Goal: Information Seeking & Learning: Learn about a topic

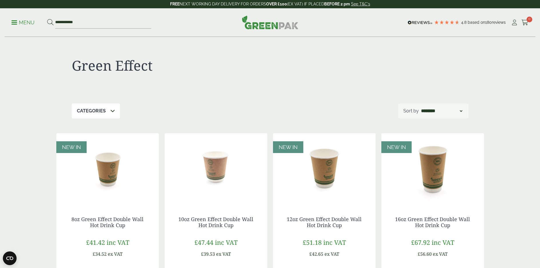
click at [15, 22] on span at bounding box center [14, 22] width 6 height 1
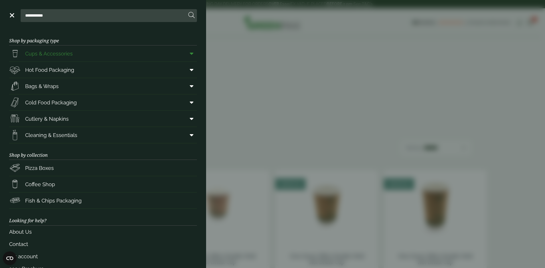
click at [53, 53] on span "Cups & Accessories" at bounding box center [48, 54] width 47 height 8
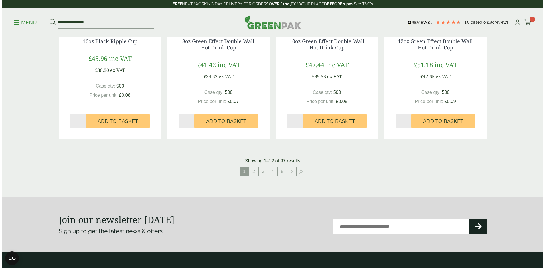
scroll to position [572, 0]
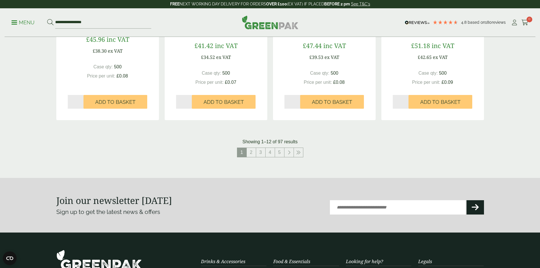
click at [14, 23] on p "Menu" at bounding box center [22, 22] width 23 height 7
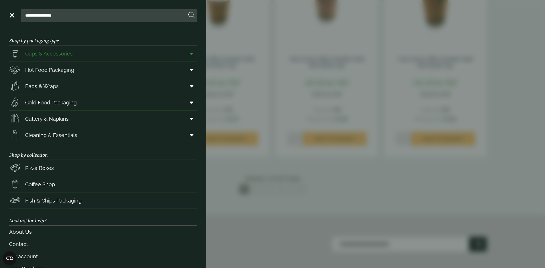
click at [190, 52] on icon at bounding box center [192, 54] width 4 height 6
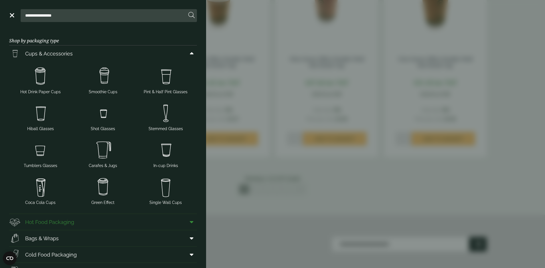
click at [190, 220] on icon at bounding box center [192, 222] width 4 height 6
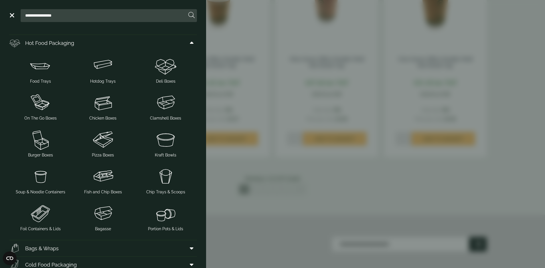
scroll to position [183, 0]
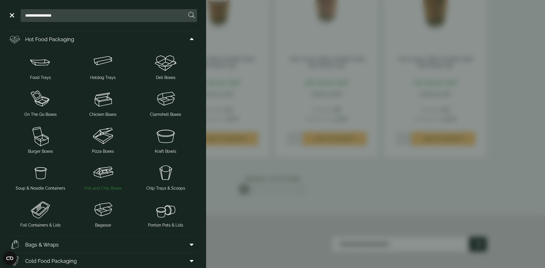
click at [97, 171] on img at bounding box center [103, 172] width 58 height 23
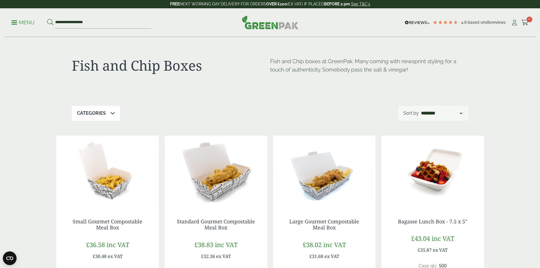
click at [16, 21] on p "Menu" at bounding box center [22, 22] width 23 height 7
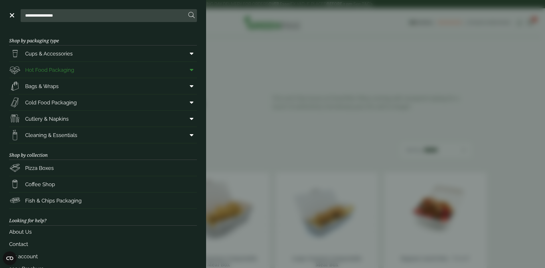
click at [190, 68] on icon at bounding box center [192, 70] width 4 height 6
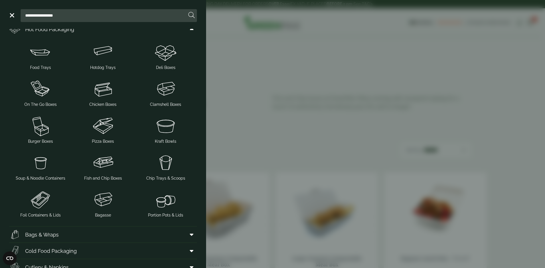
scroll to position [41, 0]
click at [106, 125] on img at bounding box center [103, 125] width 58 height 23
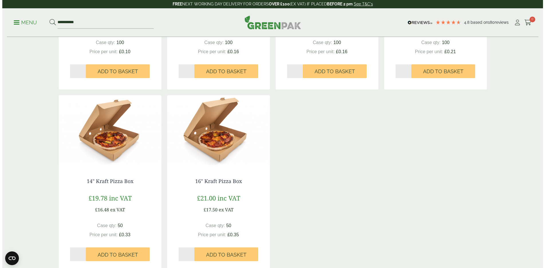
scroll to position [255, 0]
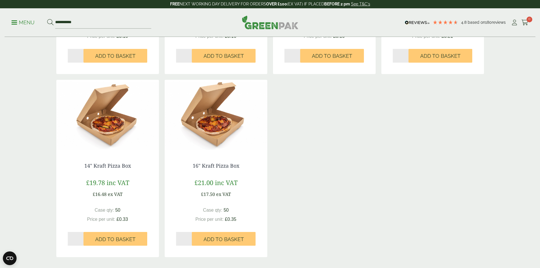
click at [14, 23] on span at bounding box center [14, 22] width 6 height 1
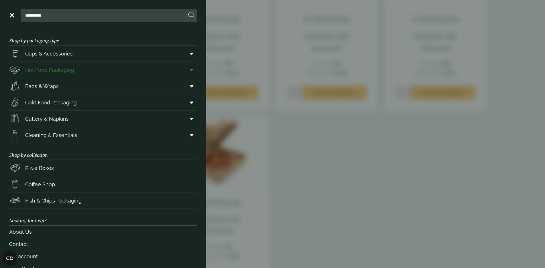
click at [190, 69] on icon at bounding box center [192, 70] width 4 height 6
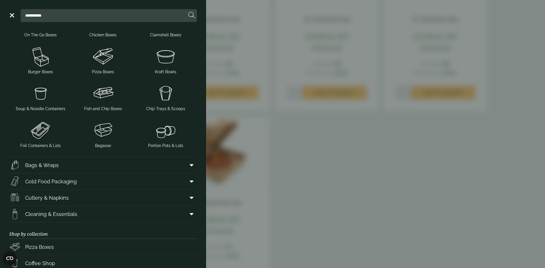
scroll to position [121, 0]
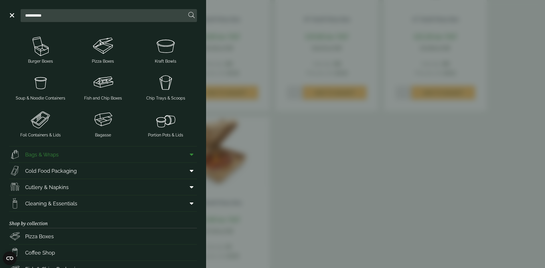
click at [190, 154] on icon at bounding box center [192, 155] width 4 height 6
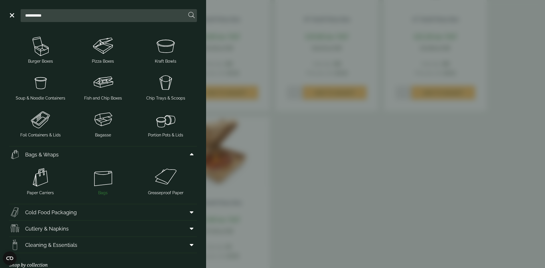
click at [98, 180] on img at bounding box center [103, 177] width 58 height 23
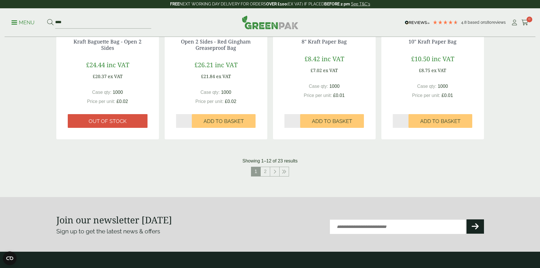
scroll to position [560, 0]
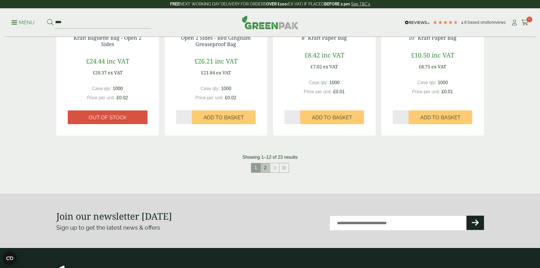
click at [263, 169] on link "2" at bounding box center [265, 167] width 9 height 9
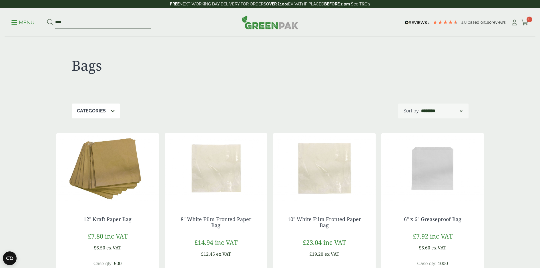
click at [14, 23] on span at bounding box center [14, 22] width 6 height 1
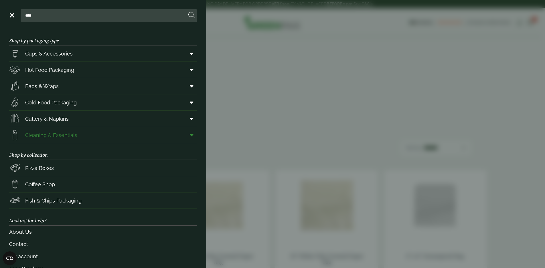
click at [190, 132] on icon at bounding box center [192, 135] width 4 height 6
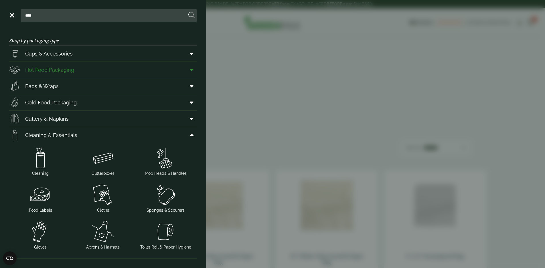
click at [190, 70] on icon at bounding box center [192, 70] width 4 height 6
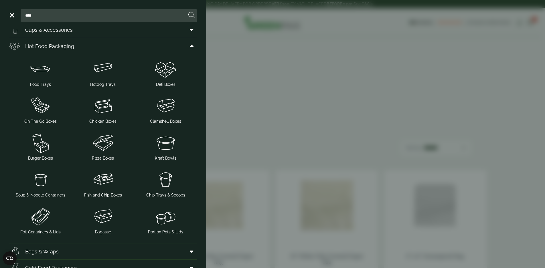
scroll to position [29, 0]
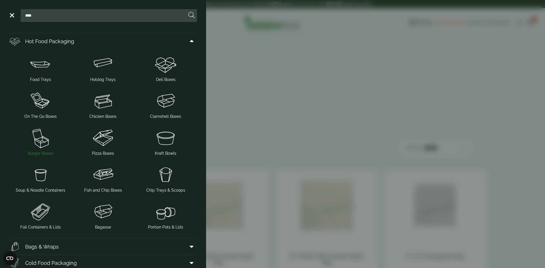
click at [39, 139] on img at bounding box center [40, 137] width 58 height 23
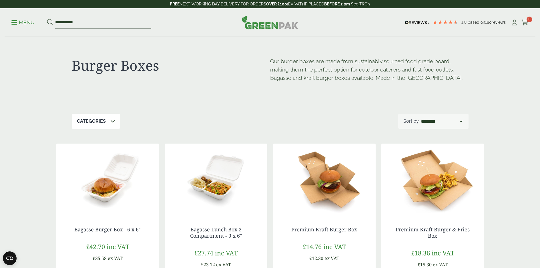
click at [15, 23] on p "Menu" at bounding box center [22, 22] width 23 height 7
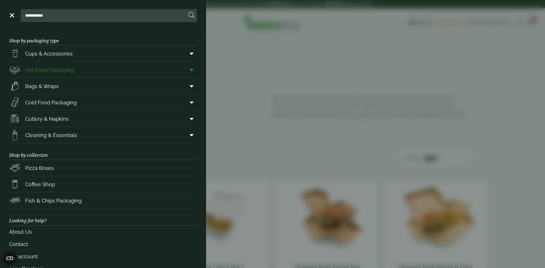
click at [190, 71] on icon at bounding box center [192, 70] width 4 height 6
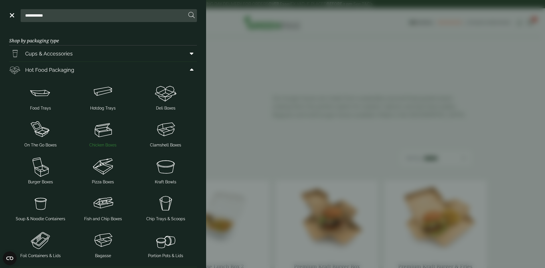
click at [96, 132] on img at bounding box center [103, 129] width 58 height 23
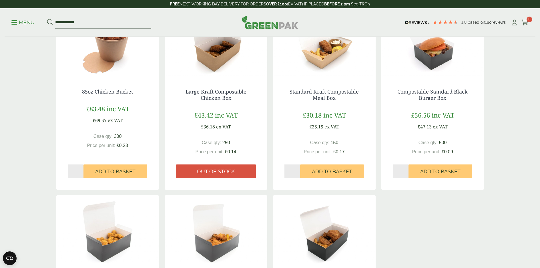
scroll to position [316, 0]
